Goal: Entertainment & Leisure: Consume media (video, audio)

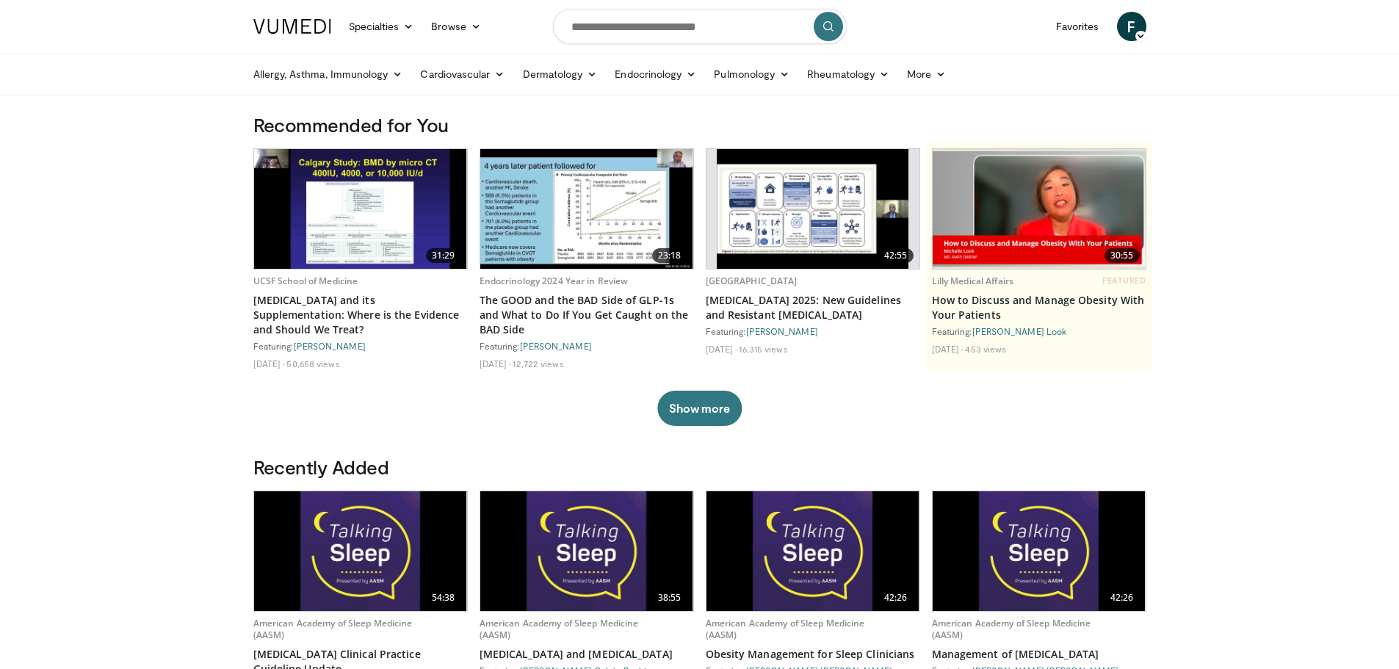
click at [537, 189] on img at bounding box center [586, 209] width 213 height 120
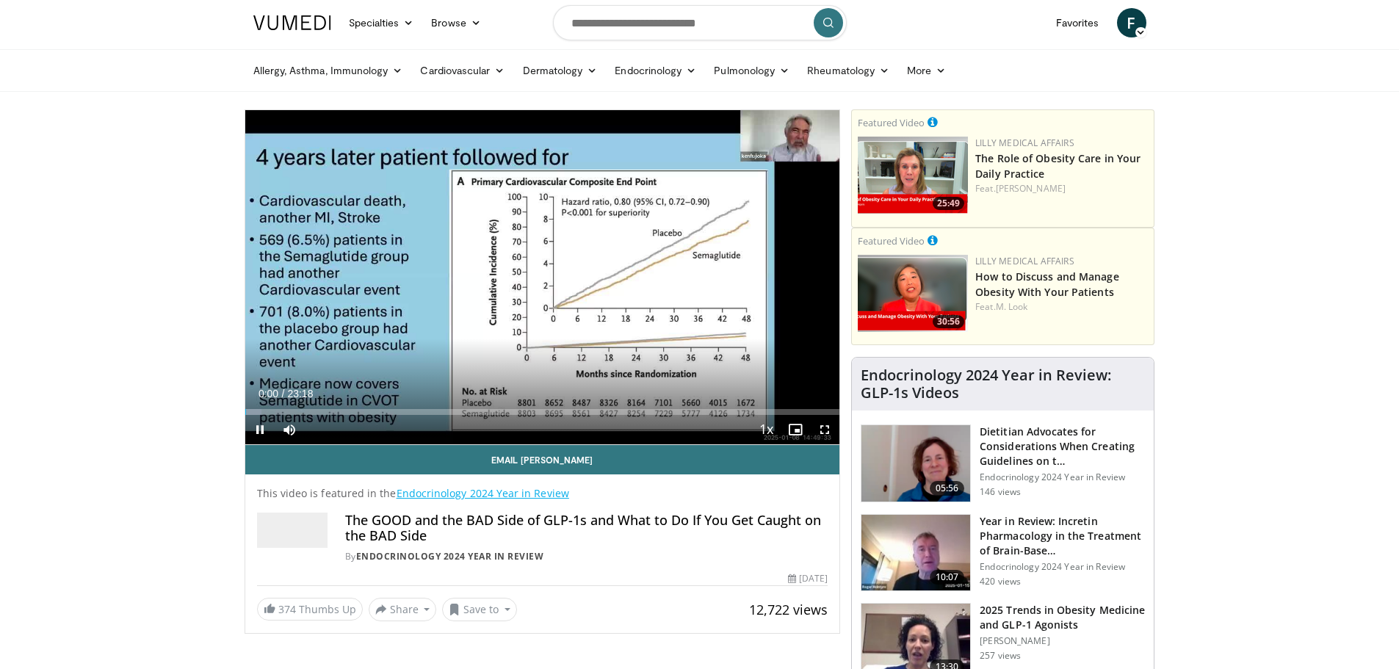
scroll to position [4, 0]
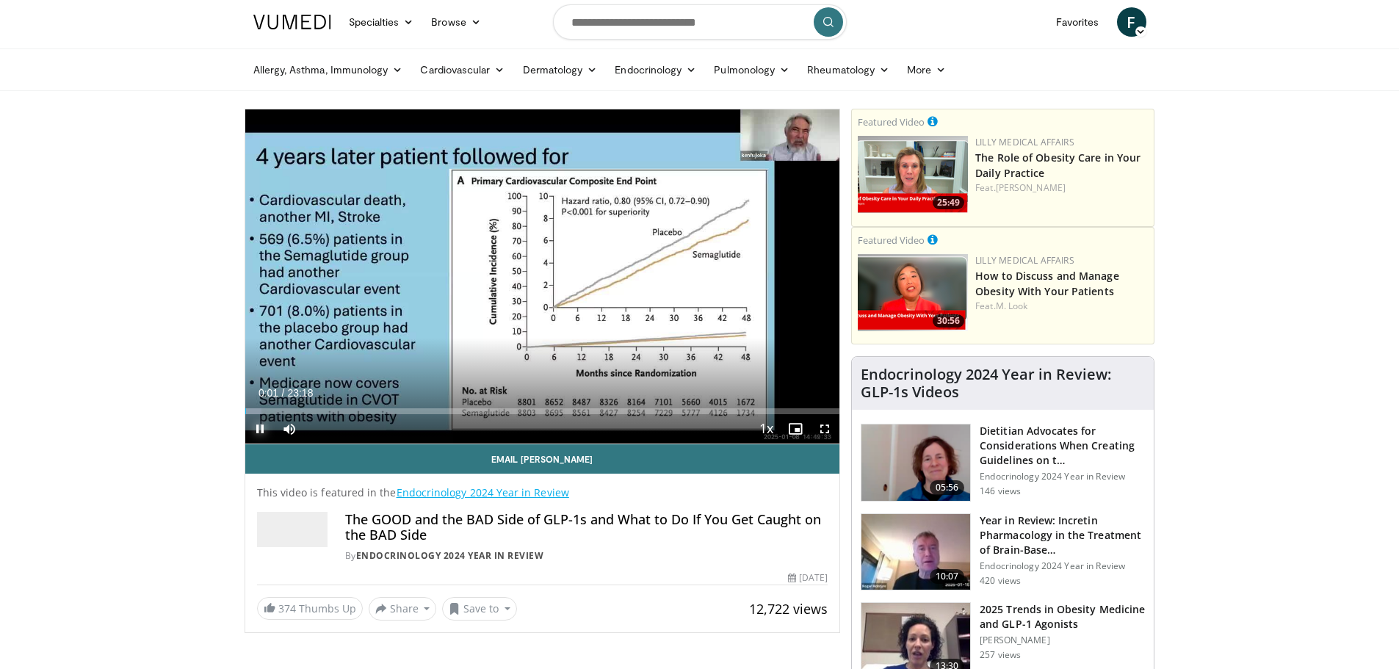
click at [257, 430] on span "Video Player" at bounding box center [259, 428] width 29 height 29
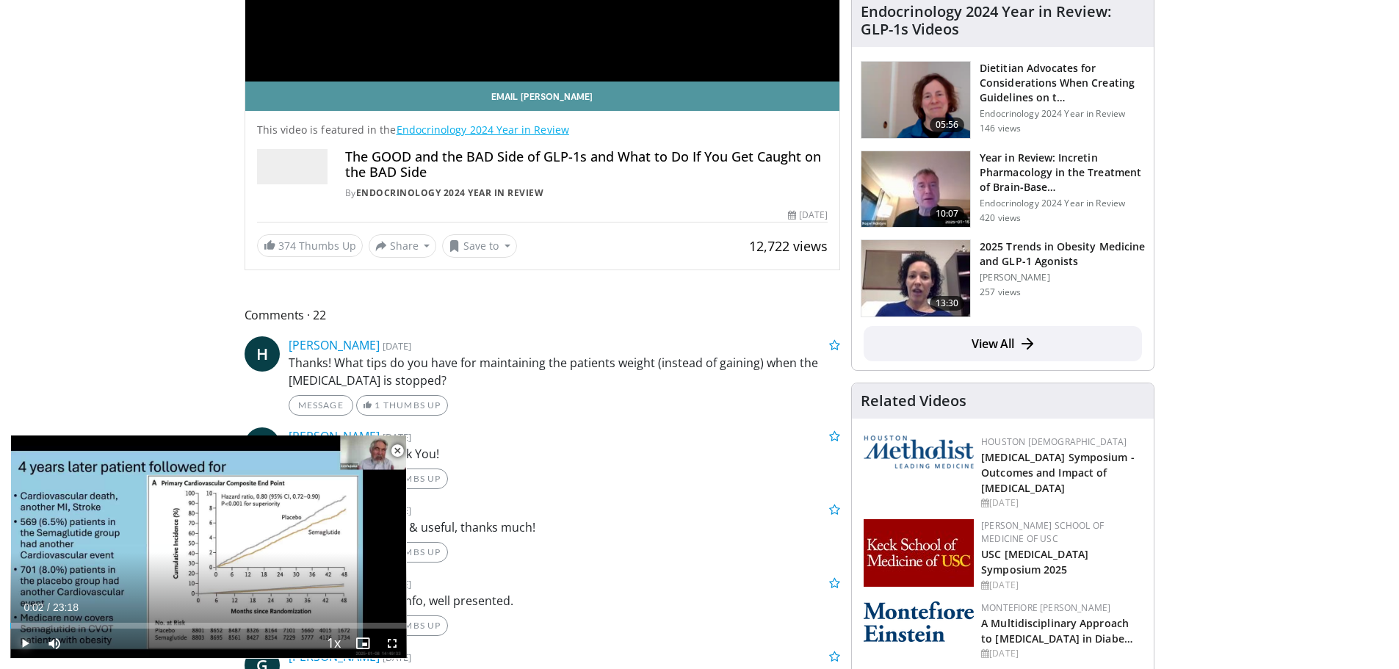
scroll to position [368, 0]
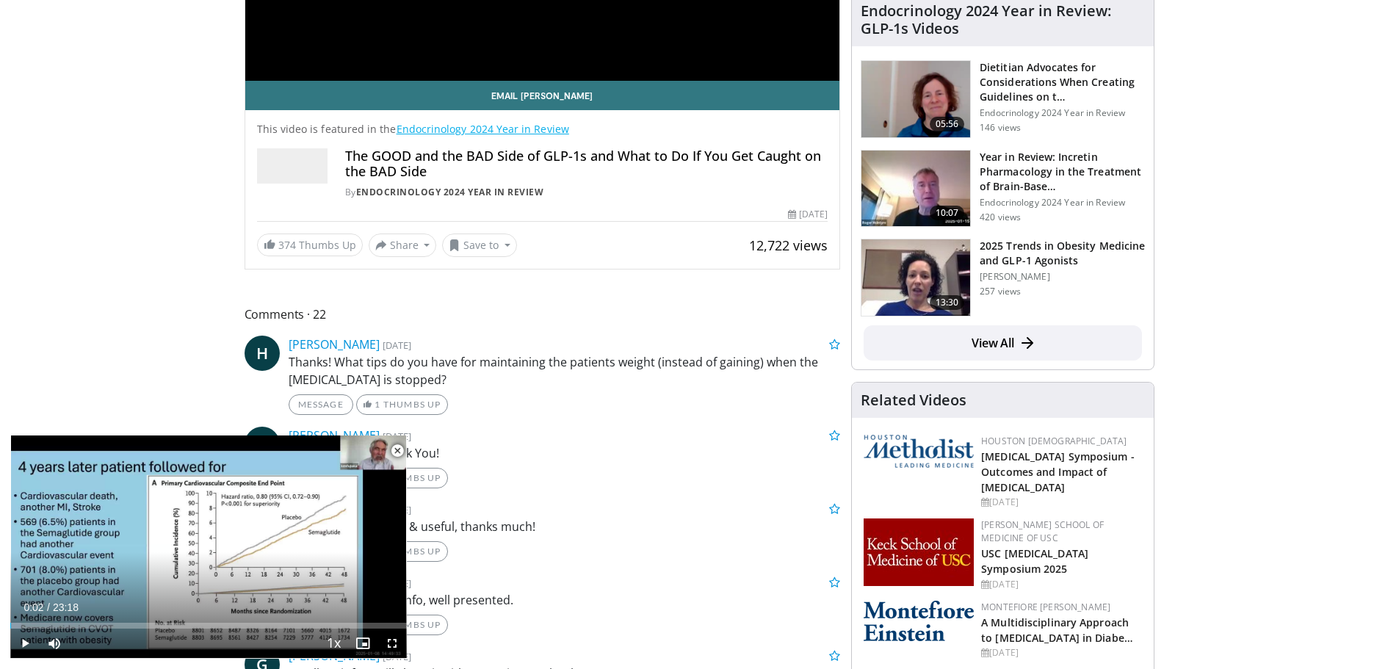
click at [394, 448] on span "Video Player" at bounding box center [397, 450] width 29 height 29
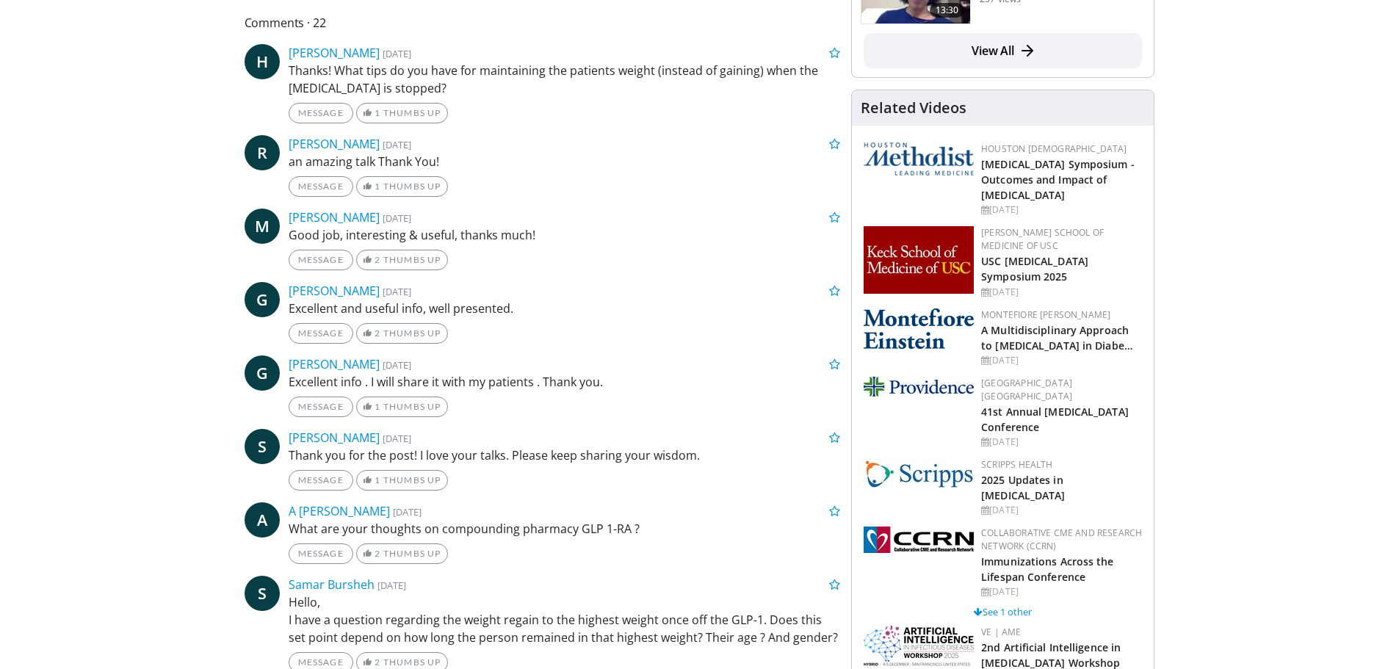
scroll to position [644, 0]
